Goal: Find specific page/section: Find specific page/section

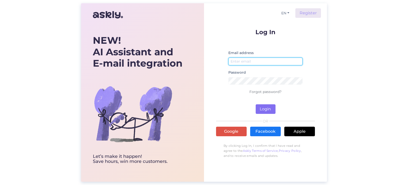
type input "[EMAIL_ADDRESS][DOMAIN_NAME]"
click at [270, 107] on button "Login" at bounding box center [266, 109] width 20 height 10
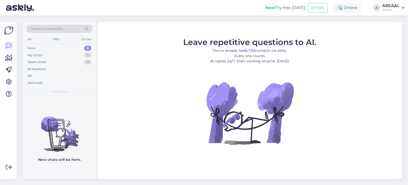
click at [45, 28] on span "Search customers" at bounding box center [47, 28] width 32 height 5
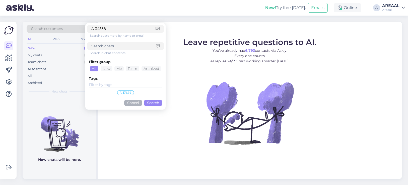
type input "A-34838"
click button "Search" at bounding box center [153, 103] width 18 height 6
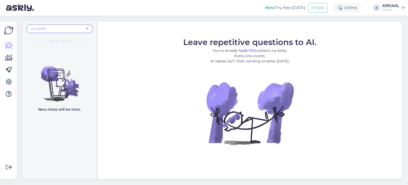
click at [45, 28] on span "A-34838" at bounding box center [38, 28] width 15 height 5
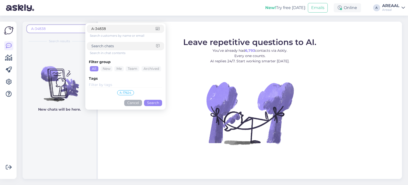
click at [102, 29] on input "A-34838" at bounding box center [123, 28] width 64 height 5
click at [111, 46] on input at bounding box center [123, 45] width 65 height 5
paste input "A-34838"
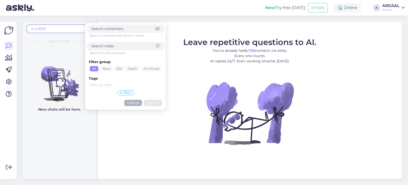
type input "A-34838"
click button "Search" at bounding box center [153, 103] width 18 height 6
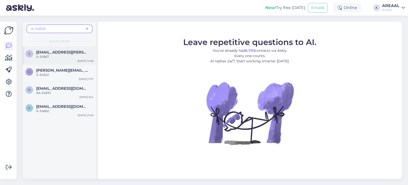
click at [69, 56] on div "A-34867" at bounding box center [64, 56] width 57 height 5
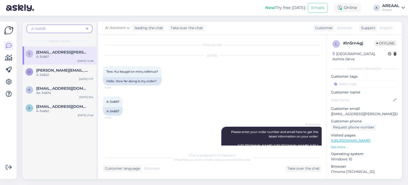
click at [71, 25] on div "A-34838" at bounding box center [60, 29] width 66 height 8
